Goal: Information Seeking & Learning: Learn about a topic

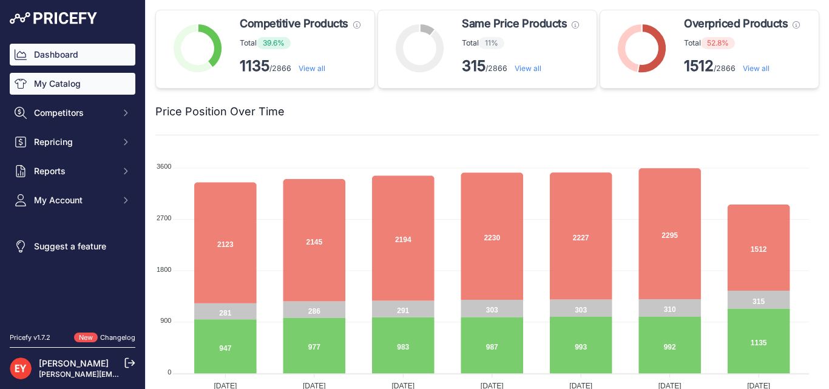
click at [71, 90] on link "My Catalog" at bounding box center [73, 84] width 126 height 22
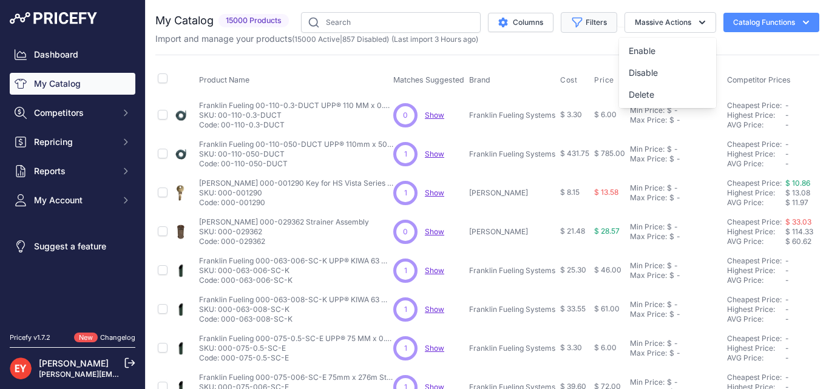
click at [591, 24] on button "Filters" at bounding box center [588, 22] width 56 height 21
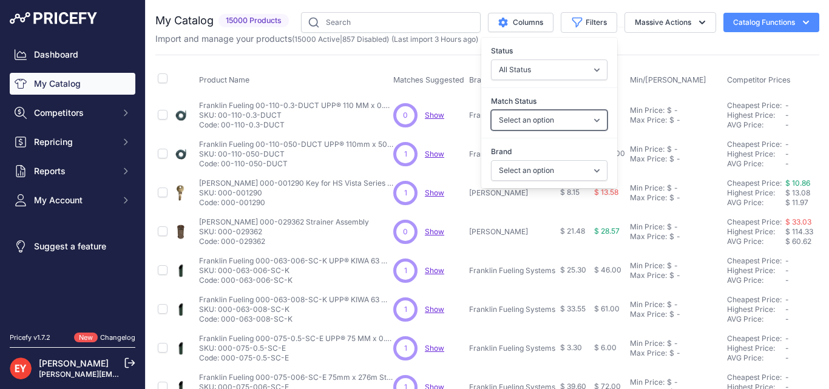
click at [547, 128] on select "Select an option Matched Unmatched" at bounding box center [549, 120] width 116 height 21
select select "1"
click at [491, 110] on select "Select an option Matched Unmatched" at bounding box center [549, 120] width 116 height 21
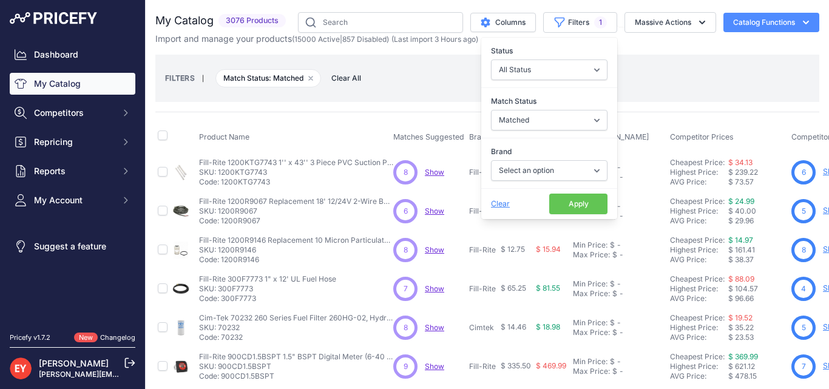
click at [662, 79] on div "FILTERS | Match Status: Matched Remove filter option Clear All" at bounding box center [487, 78] width 644 height 33
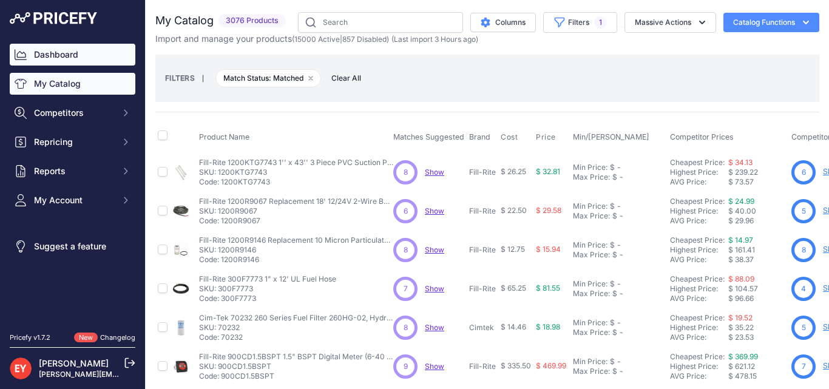
click at [69, 60] on link "Dashboard" at bounding box center [73, 55] width 126 height 22
click at [64, 57] on link "Dashboard" at bounding box center [73, 55] width 126 height 22
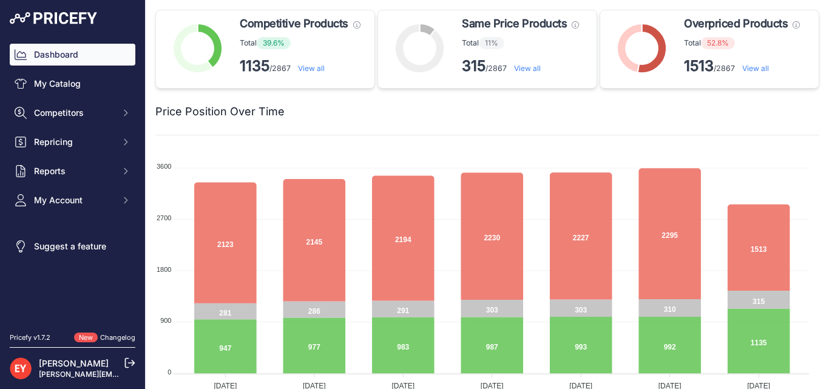
click at [757, 68] on link "View all" at bounding box center [755, 68] width 27 height 9
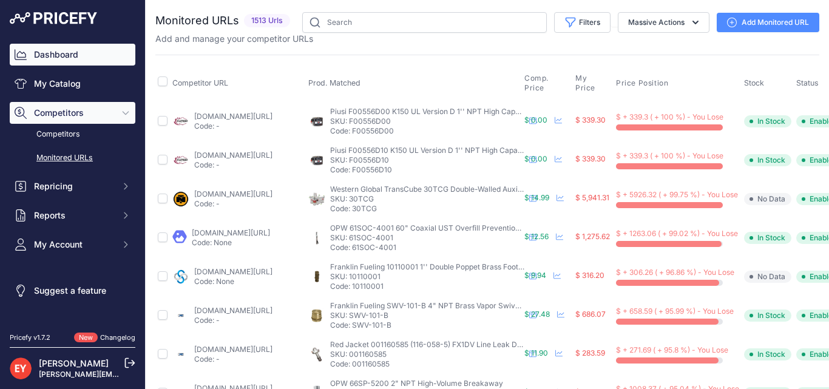
click at [62, 56] on link "Dashboard" at bounding box center [73, 55] width 126 height 22
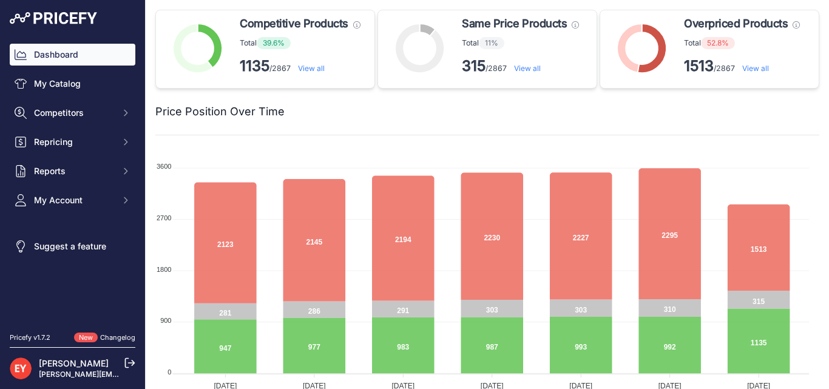
drag, startPoint x: 712, startPoint y: 68, endPoint x: 735, endPoint y: 65, distance: 22.6
click at [735, 65] on p "1513 /2867 View all" at bounding box center [742, 65] width 116 height 19
click at [510, 119] on div "Price Position Over Time" at bounding box center [487, 105] width 664 height 32
drag, startPoint x: 486, startPoint y: 66, endPoint x: 505, endPoint y: 66, distance: 18.8
click at [505, 66] on p "315 /2867 View all" at bounding box center [520, 65] width 117 height 19
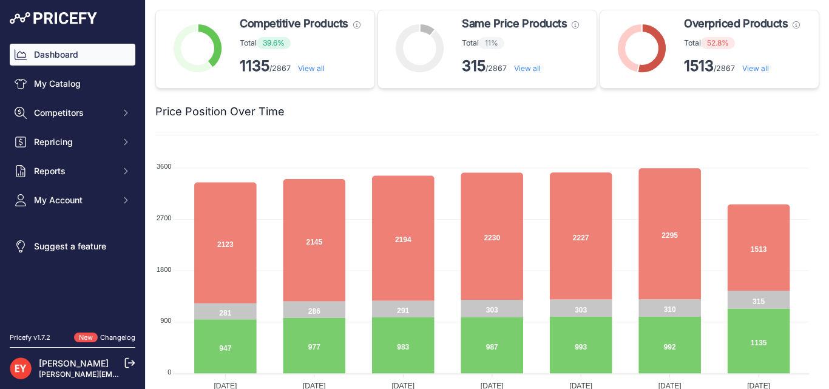
click at [508, 135] on div "Price Position Over Time" at bounding box center [487, 112] width 664 height 47
drag, startPoint x: 277, startPoint y: 84, endPoint x: 290, endPoint y: 84, distance: 12.8
click at [290, 76] on p "1135 /2867 View all" at bounding box center [300, 65] width 121 height 19
click at [425, 89] on div "Same Price Products These products have the same price compared with matched co…" at bounding box center [487, 49] width 220 height 79
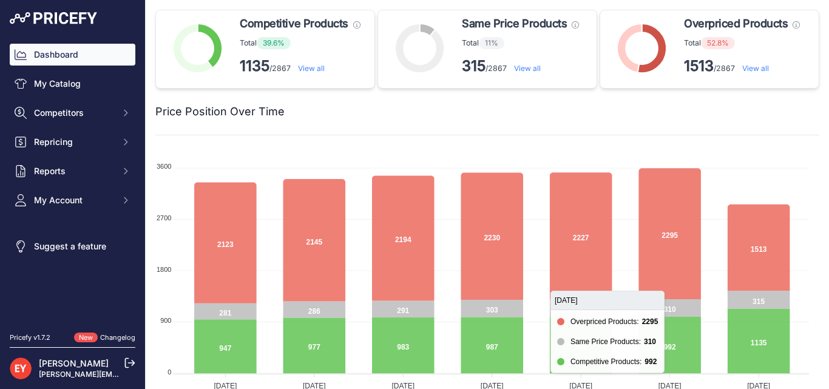
click at [613, 199] on foreignobject at bounding box center [481, 271] width 653 height 243
